Goal: Task Accomplishment & Management: Complete application form

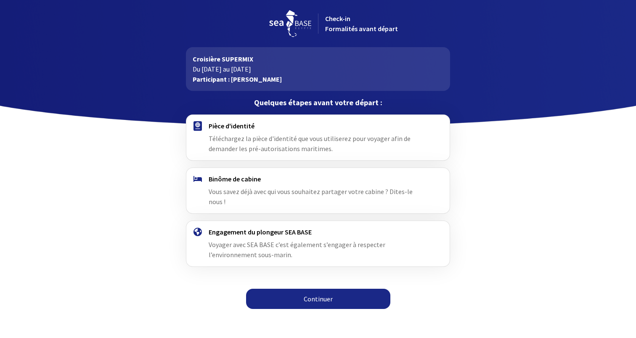
click at [298, 288] on link "Continuer" at bounding box center [318, 298] width 144 height 20
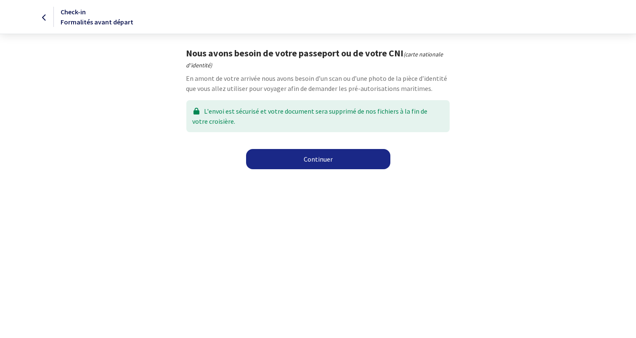
click at [297, 156] on link "Continuer" at bounding box center [318, 159] width 144 height 20
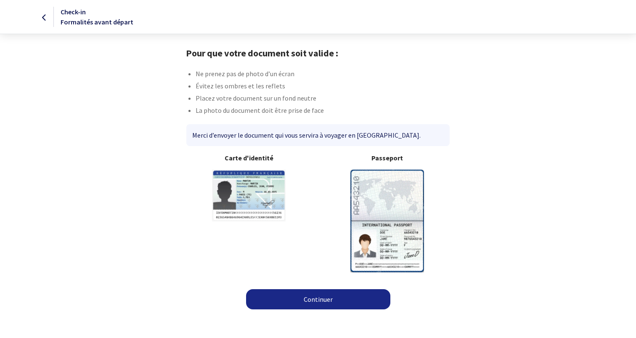
click at [386, 201] on img at bounding box center [387, 220] width 74 height 102
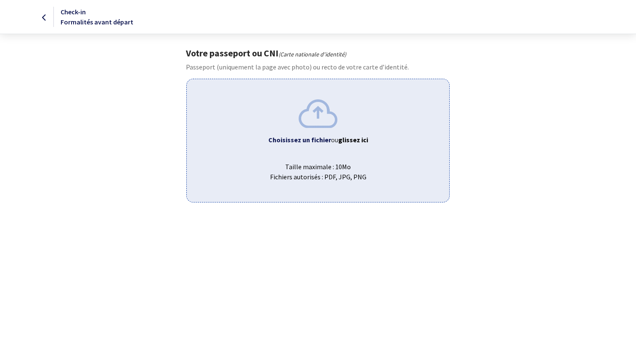
click at [311, 117] on img at bounding box center [318, 113] width 39 height 28
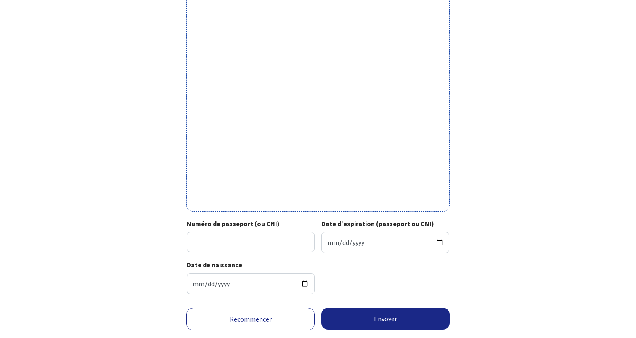
scroll to position [230, 0]
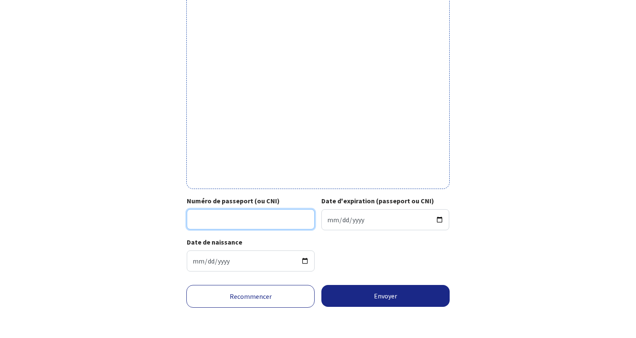
click at [299, 217] on input "Numéro de passeport (ou CNI)" at bounding box center [251, 219] width 128 height 20
paste input "23DF77948"
type input "23DF77948"
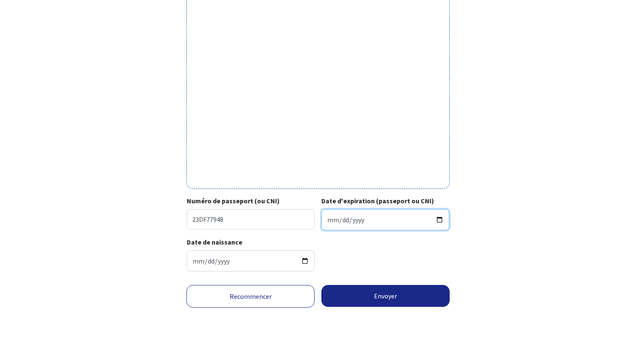
click at [403, 222] on input "Date d'expiration (passeport ou CNI)" at bounding box center [385, 219] width 128 height 21
type input "[DATE]"
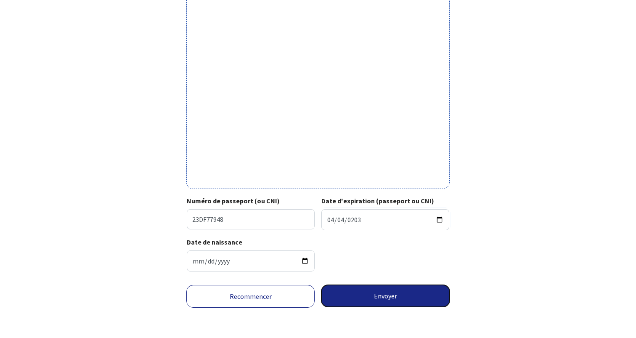
click at [400, 295] on button "Envoyer" at bounding box center [385, 296] width 128 height 22
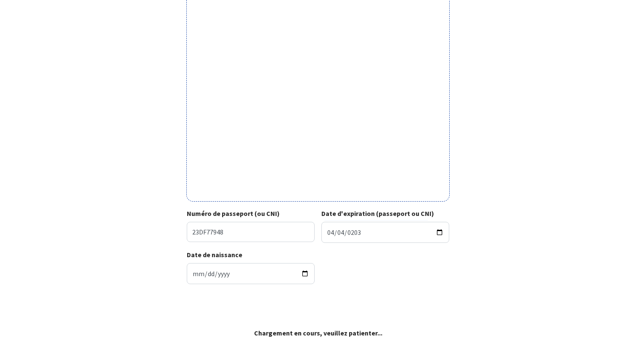
scroll to position [217, 0]
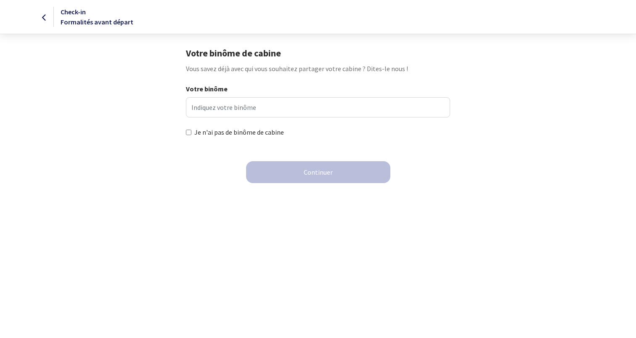
click at [248, 131] on label "Je n'ai pas de binôme de cabine" at bounding box center [239, 132] width 90 height 10
click at [191, 131] on input "Je n'ai pas de binôme de cabine" at bounding box center [188, 131] width 5 height 5
checkbox input "true"
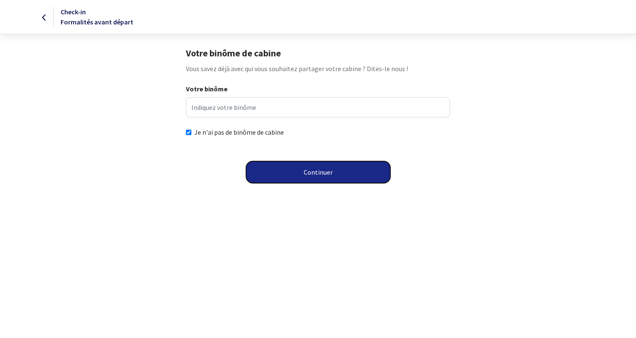
click at [289, 167] on button "Continuer" at bounding box center [318, 172] width 144 height 22
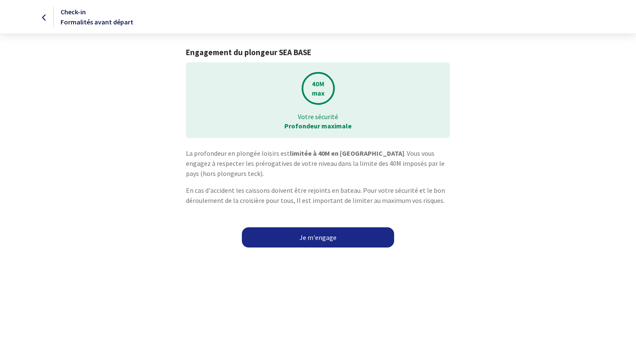
click at [317, 240] on link "Je m'engage" at bounding box center [318, 237] width 152 height 20
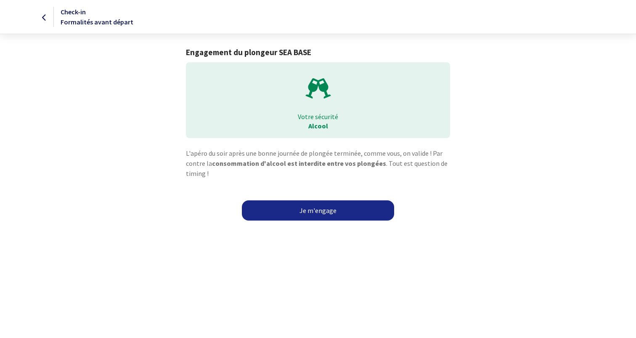
click at [309, 213] on link "Je m'engage" at bounding box center [318, 210] width 152 height 20
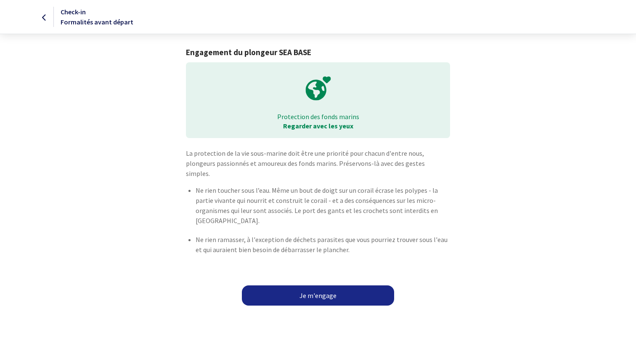
click at [314, 285] on link "Je m'engage" at bounding box center [318, 295] width 152 height 20
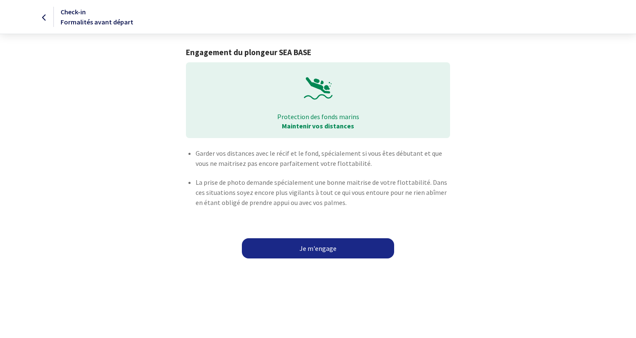
click at [308, 251] on link "Je m'engage" at bounding box center [318, 248] width 152 height 20
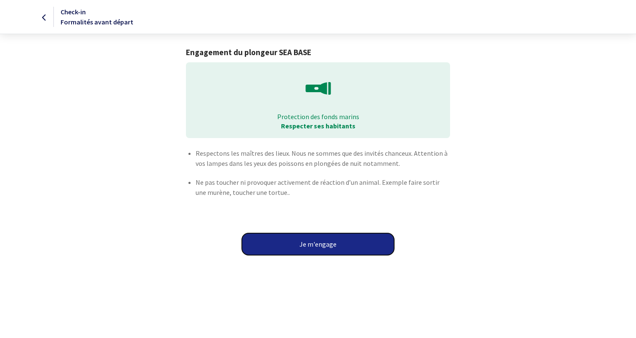
click at [308, 251] on button "Je m'engage" at bounding box center [318, 244] width 152 height 22
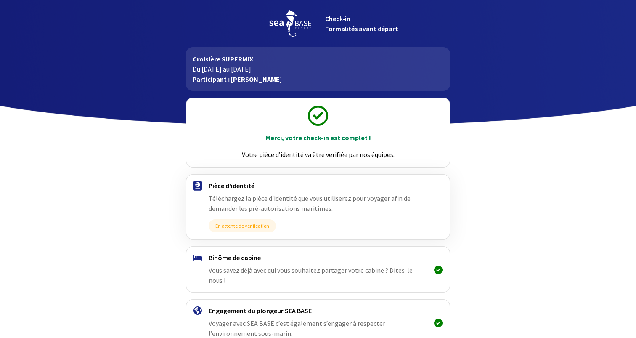
scroll to position [45, 0]
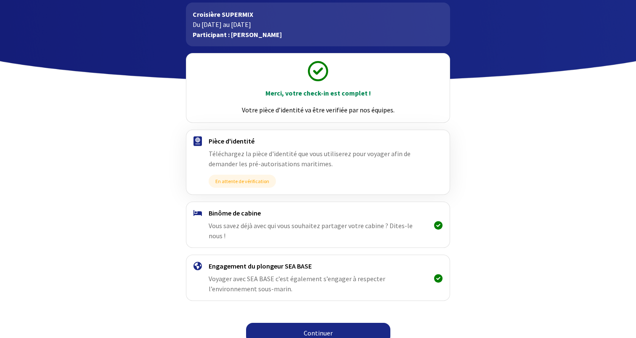
click at [318, 326] on link "Continuer" at bounding box center [318, 332] width 144 height 20
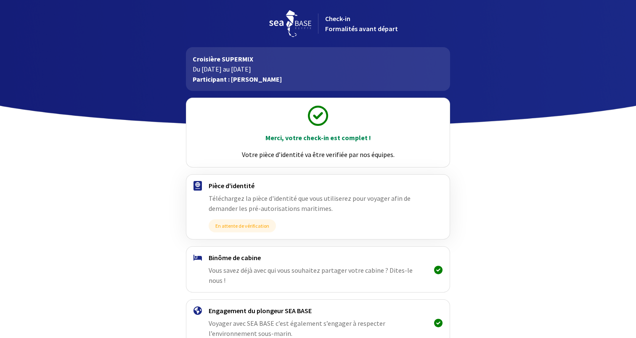
scroll to position [45, 0]
